Goal: Task Accomplishment & Management: Complete application form

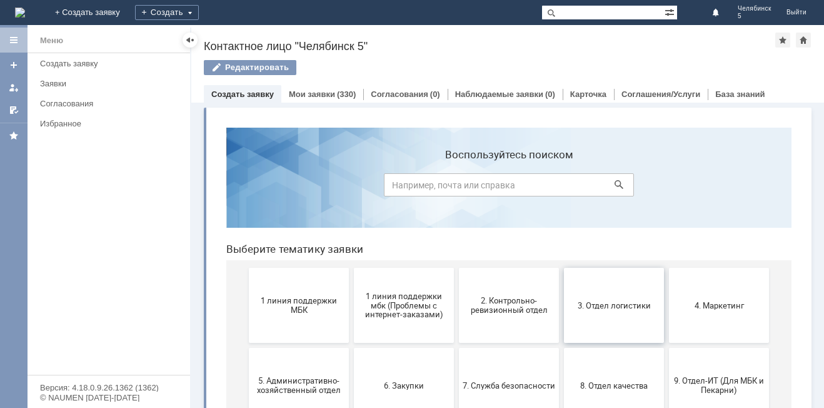
click at [596, 305] on span "3. Отдел логистики" at bounding box center [614, 304] width 93 height 9
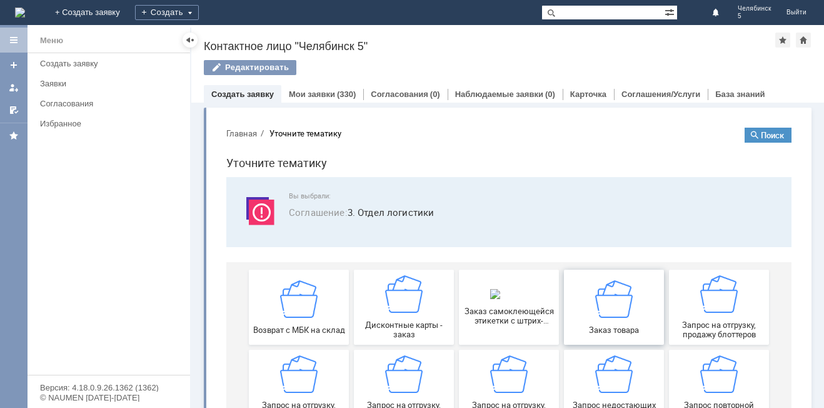
click at [595, 309] on img at bounding box center [614, 298] width 38 height 38
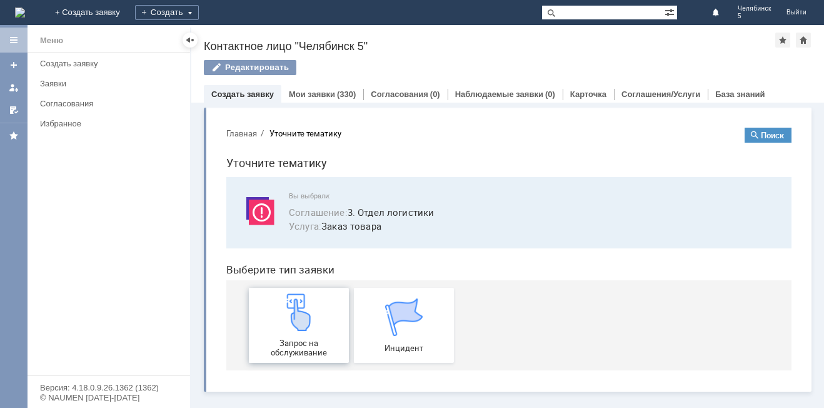
click at [308, 344] on span "Запрос на обслуживание" at bounding box center [299, 347] width 93 height 19
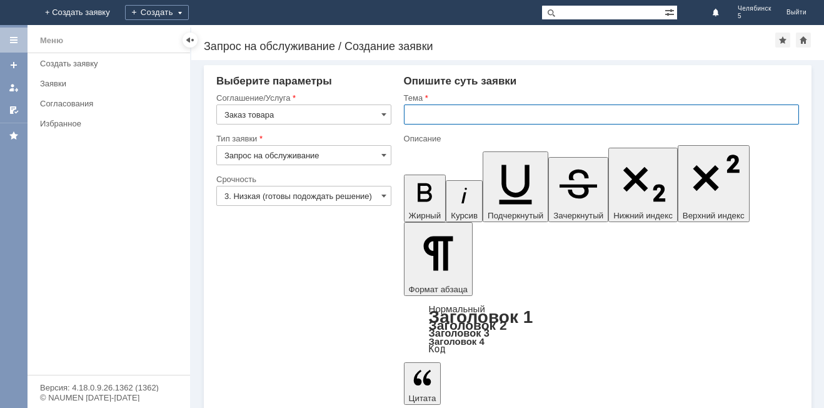
click at [503, 114] on input "text" at bounding box center [601, 114] width 395 height 20
type input "заказ пакетов"
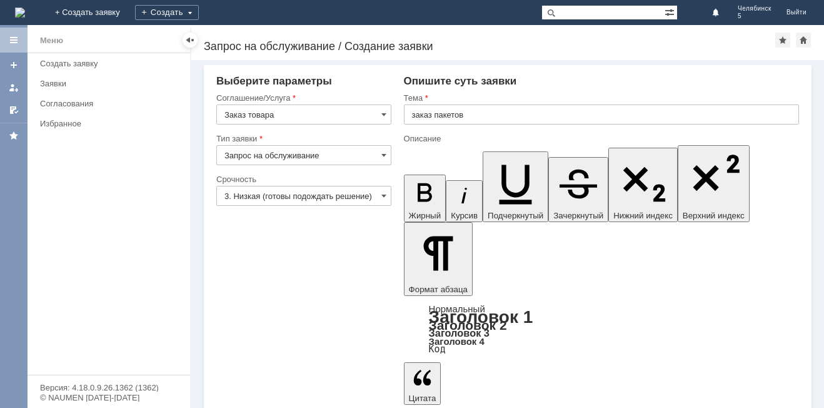
click at [388, 193] on input "3. Низкая (готовы подождать решение)" at bounding box center [303, 196] width 175 height 20
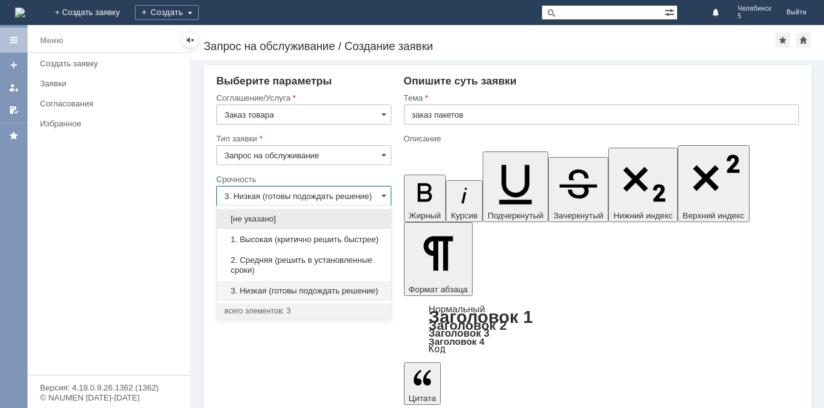
drag, startPoint x: 333, startPoint y: 258, endPoint x: 396, endPoint y: 241, distance: 64.9
click at [337, 257] on span "2. Средняя (решить в установленные сроки)" at bounding box center [303, 265] width 159 height 20
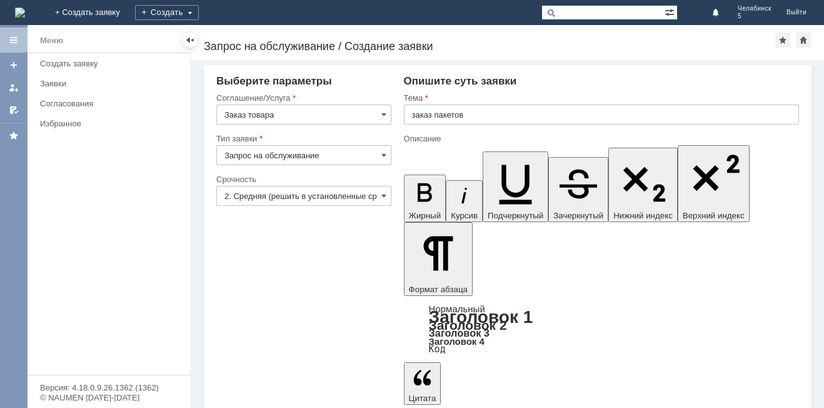
type input "2. Средняя (решить в установленные сроки)"
drag, startPoint x: 777, startPoint y: 2978, endPoint x: 756, endPoint y: 2979, distance: 20.6
